Goal: Browse casually

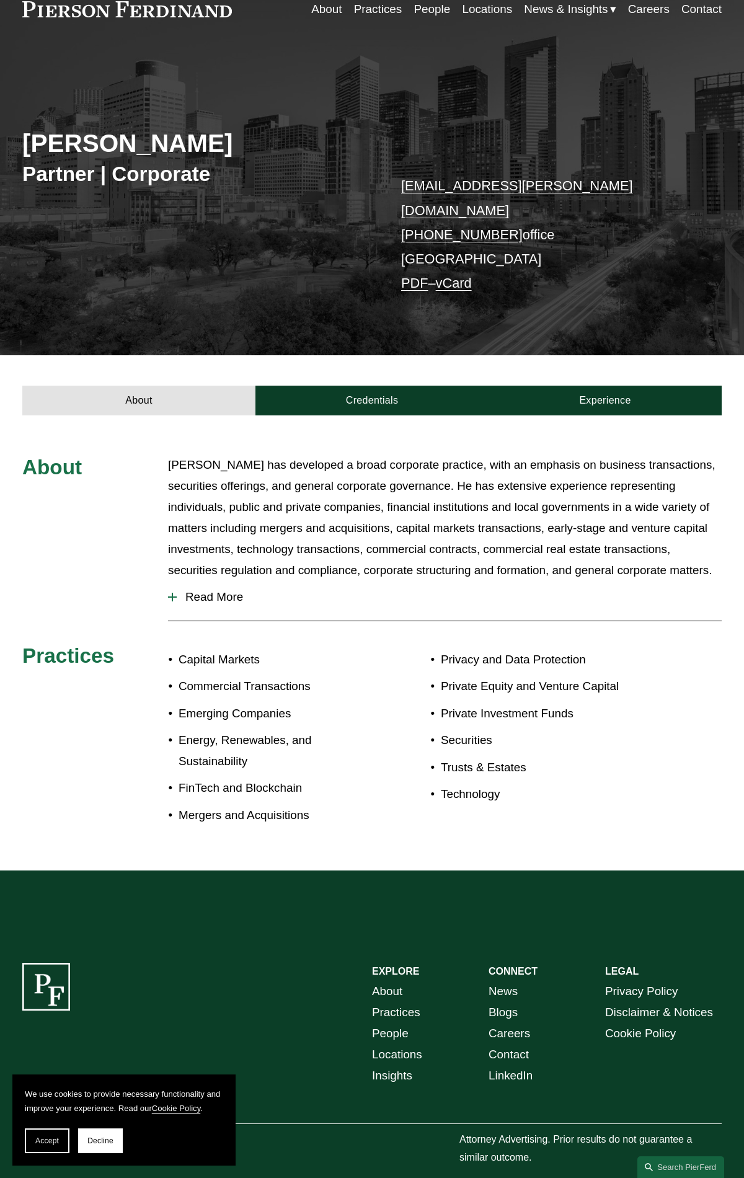
scroll to position [118, 0]
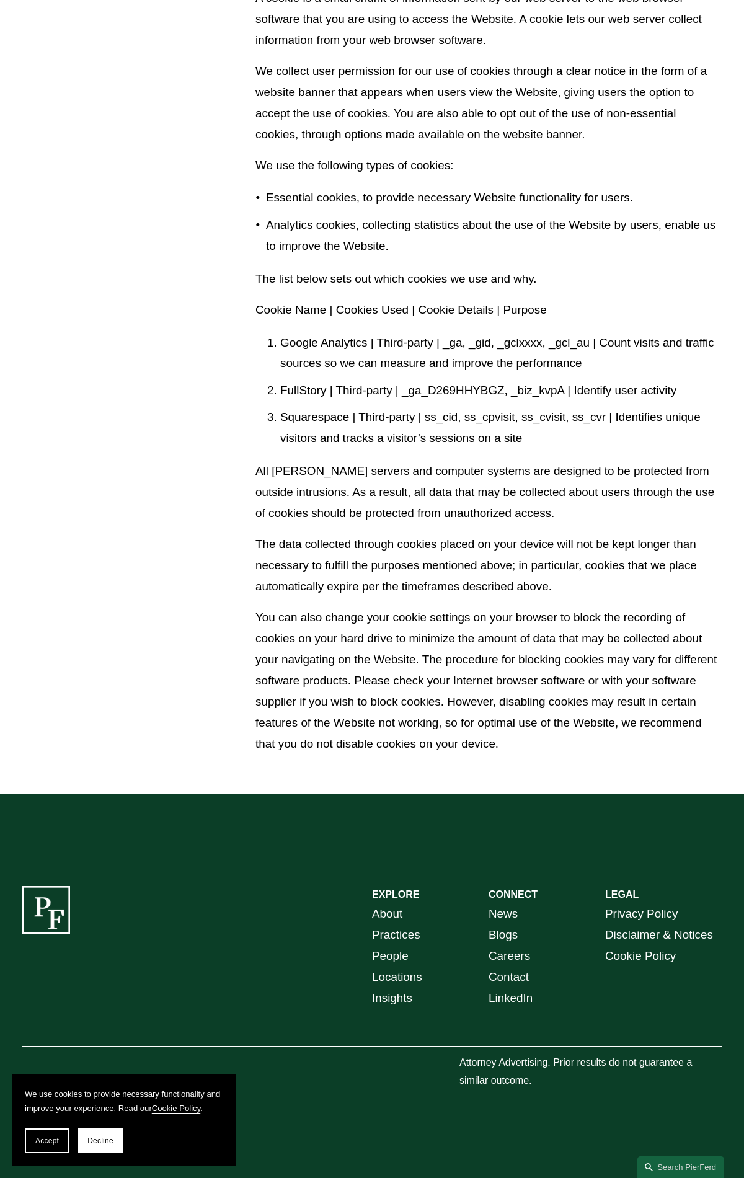
scroll to position [518, 0]
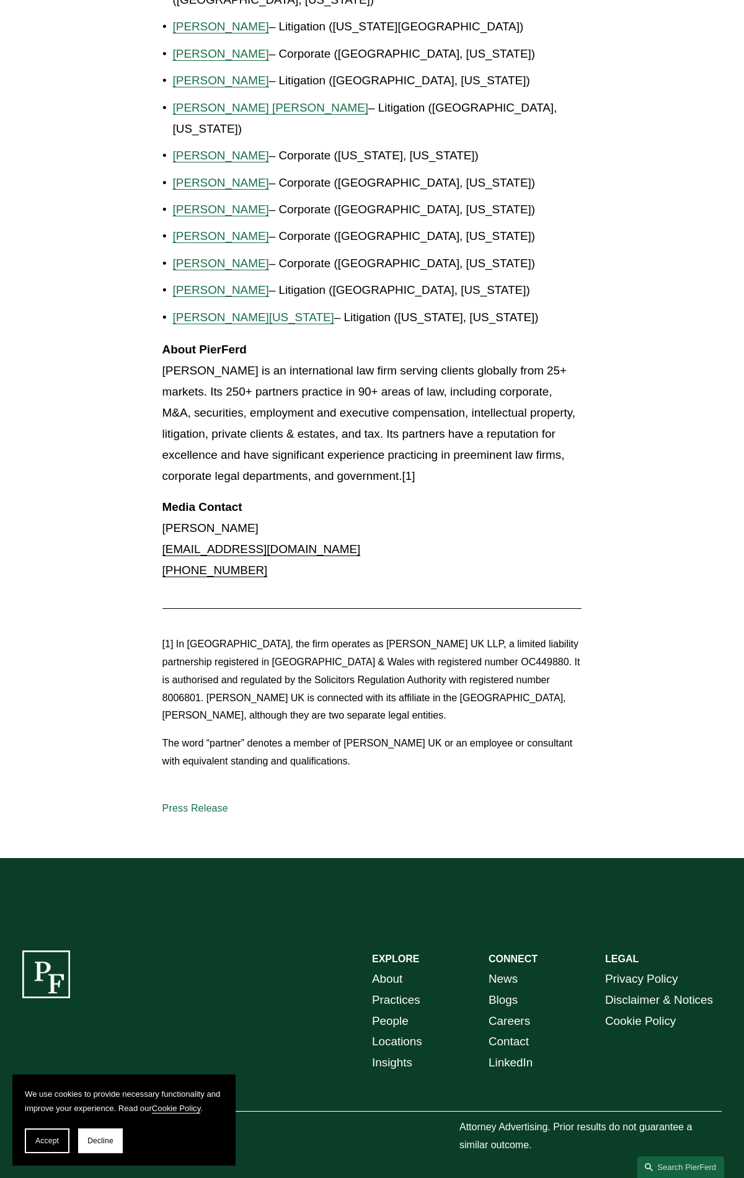
scroll to position [1258, 0]
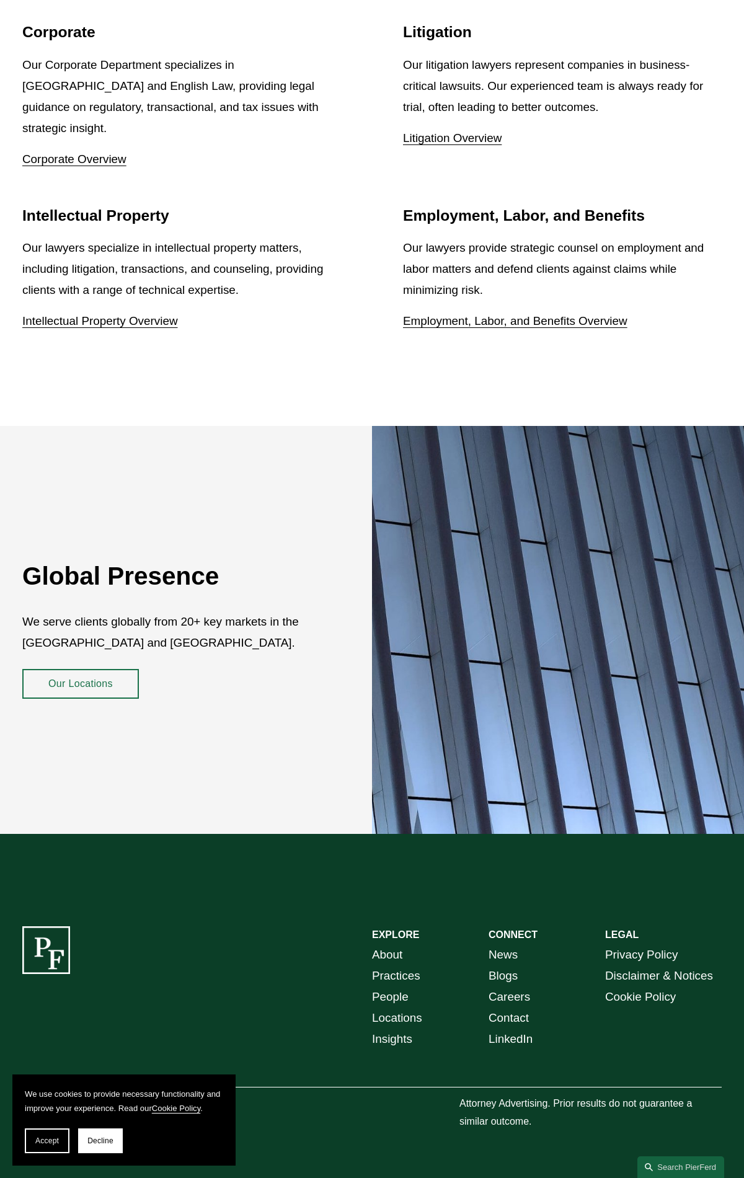
scroll to position [2124, 0]
